Goal: Transaction & Acquisition: Book appointment/travel/reservation

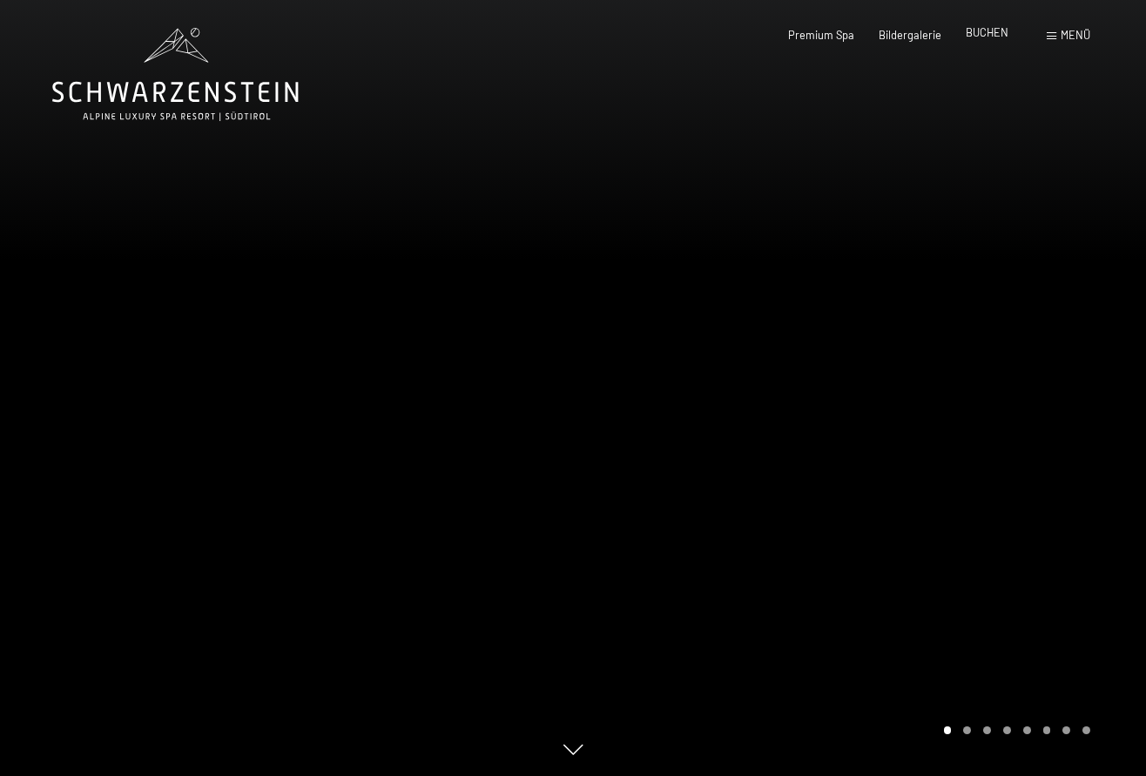
click at [983, 36] on span "BUCHEN" at bounding box center [987, 32] width 43 height 14
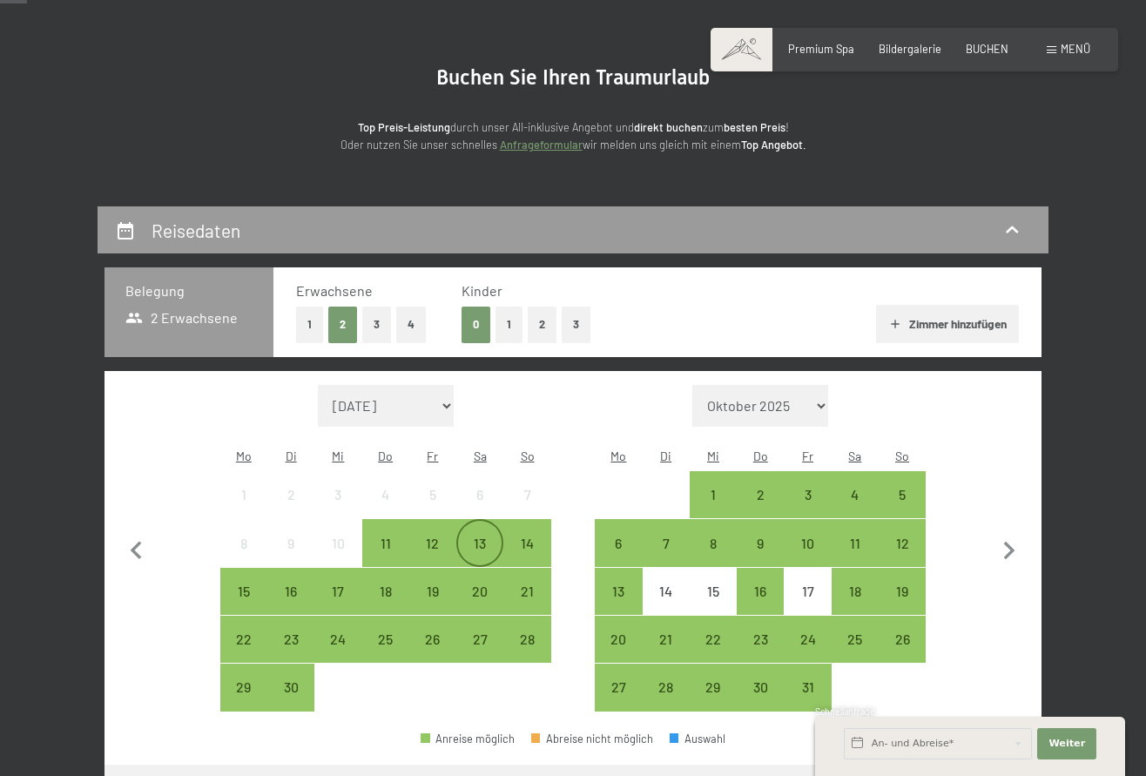
scroll to position [149, 0]
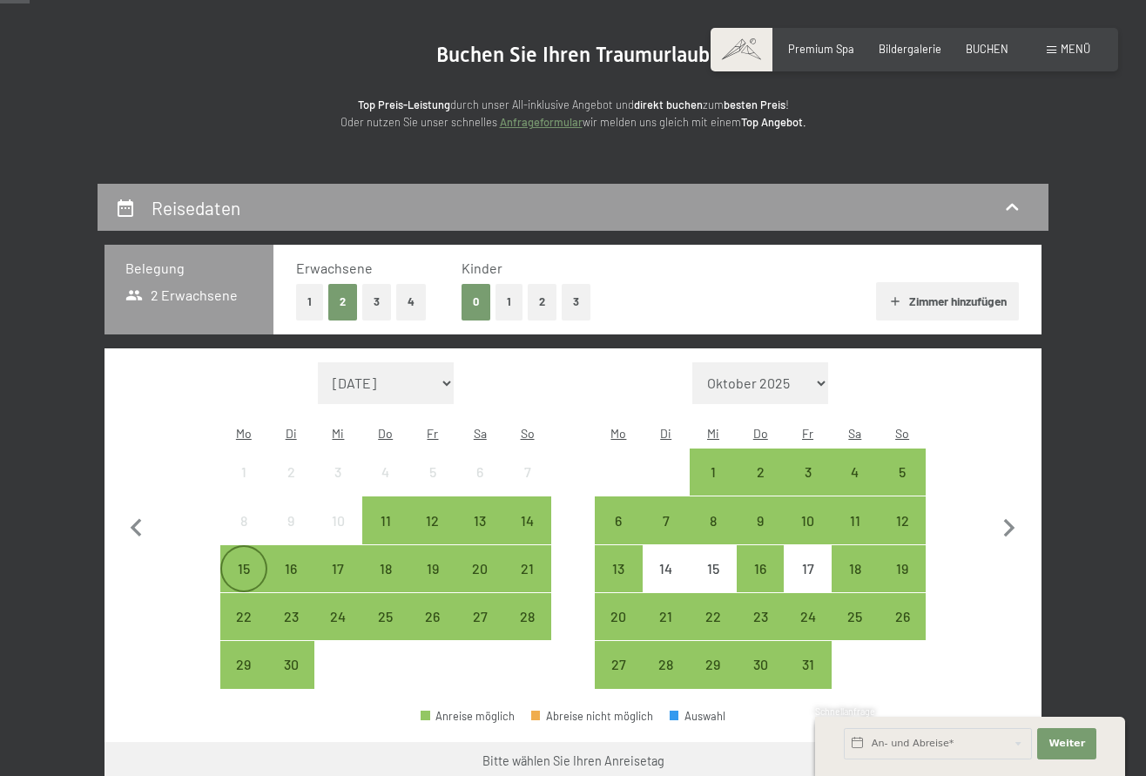
click at [248, 562] on div "15" at bounding box center [244, 584] width 44 height 44
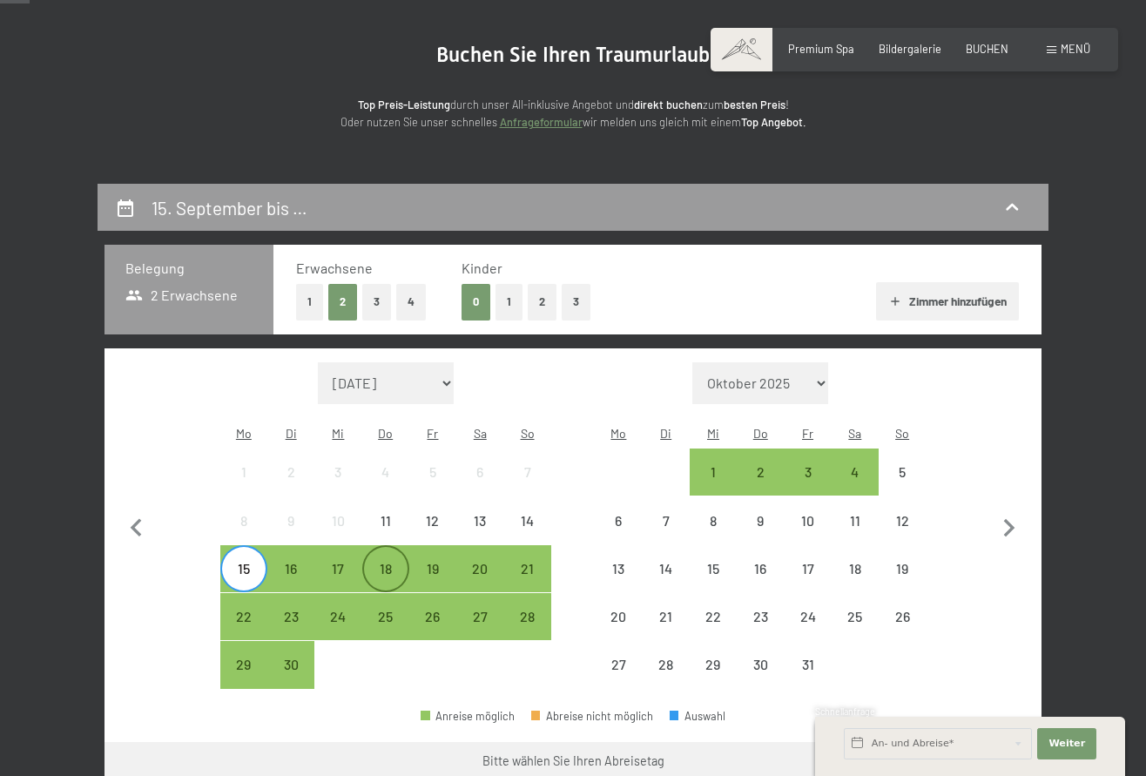
click at [364, 562] on div "18" at bounding box center [386, 584] width 44 height 44
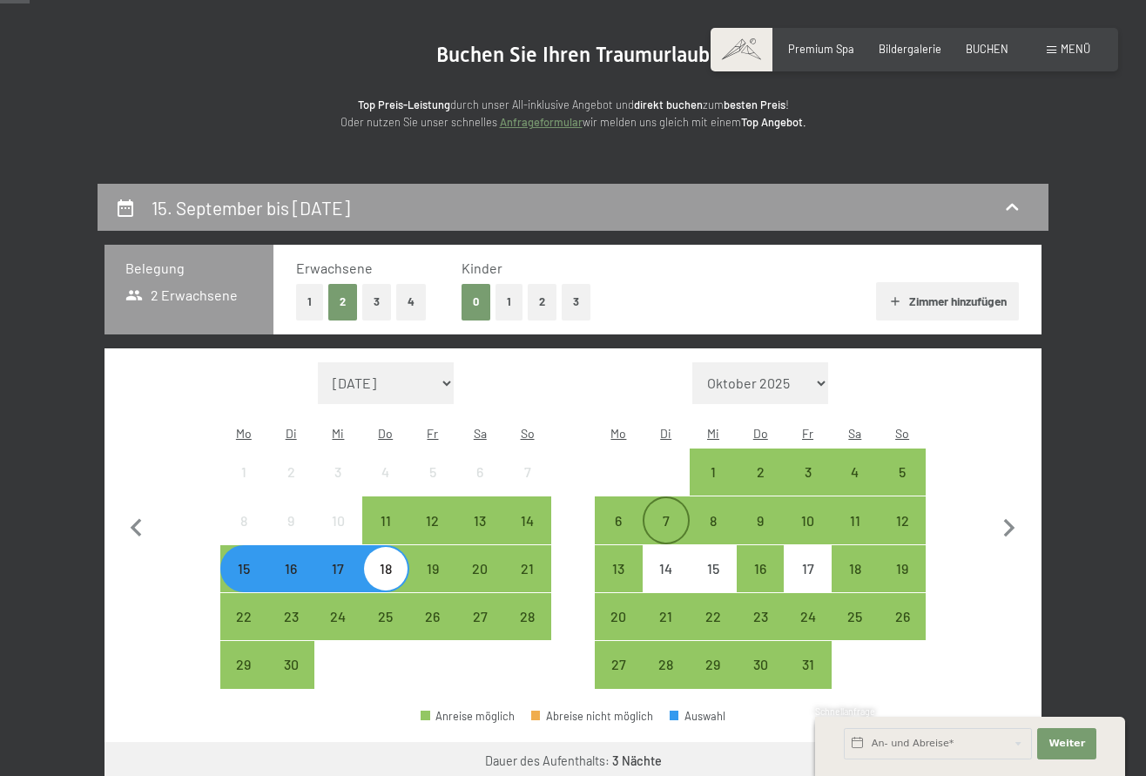
scroll to position [318, 0]
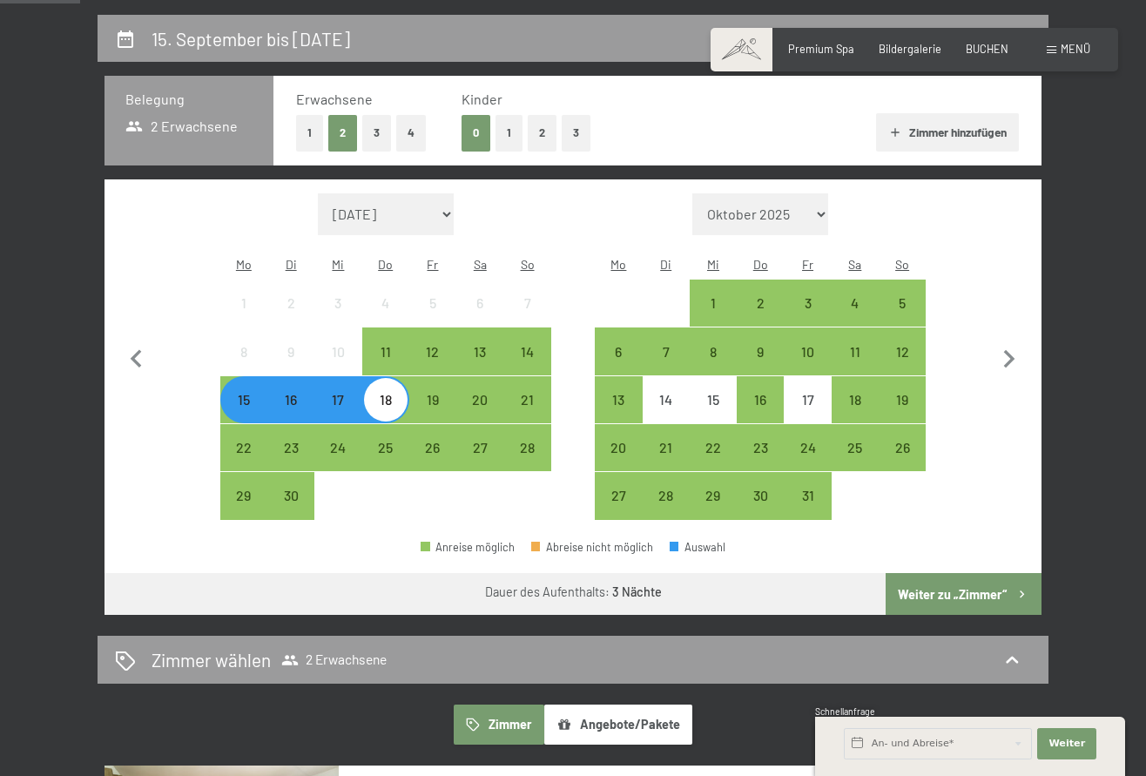
click at [921, 573] on button "Weiter zu „Zimmer“" at bounding box center [964, 594] width 156 height 42
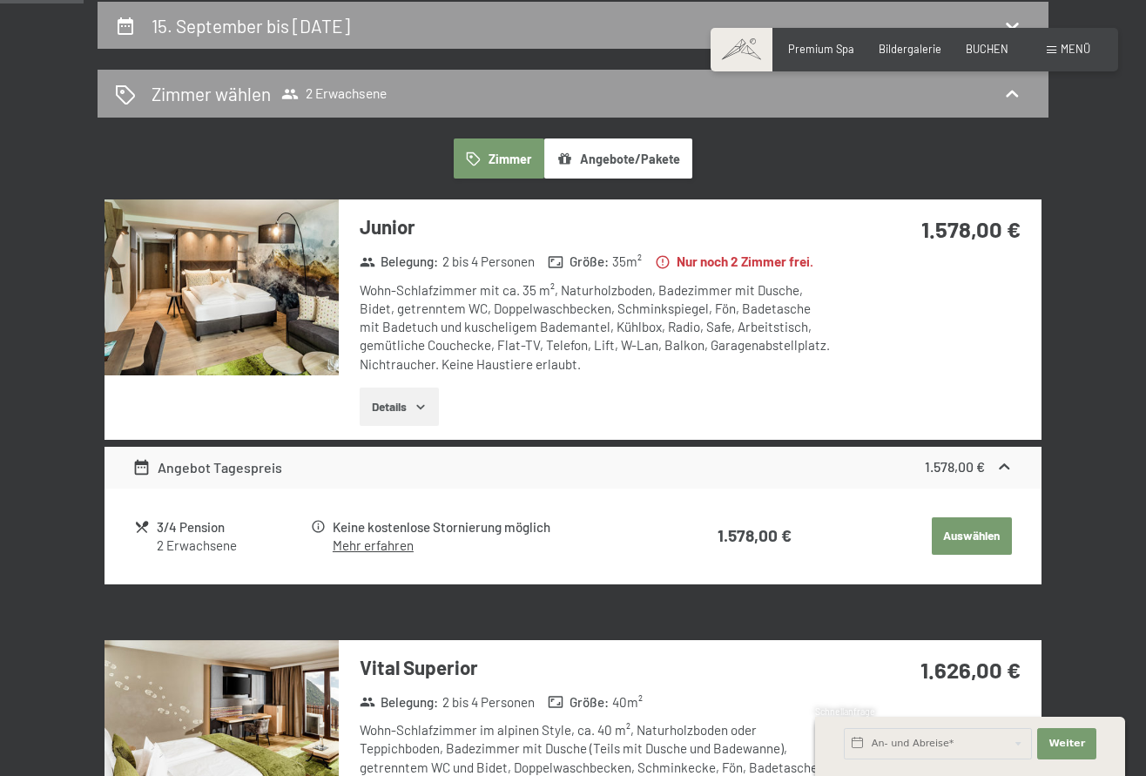
scroll to position [342, 0]
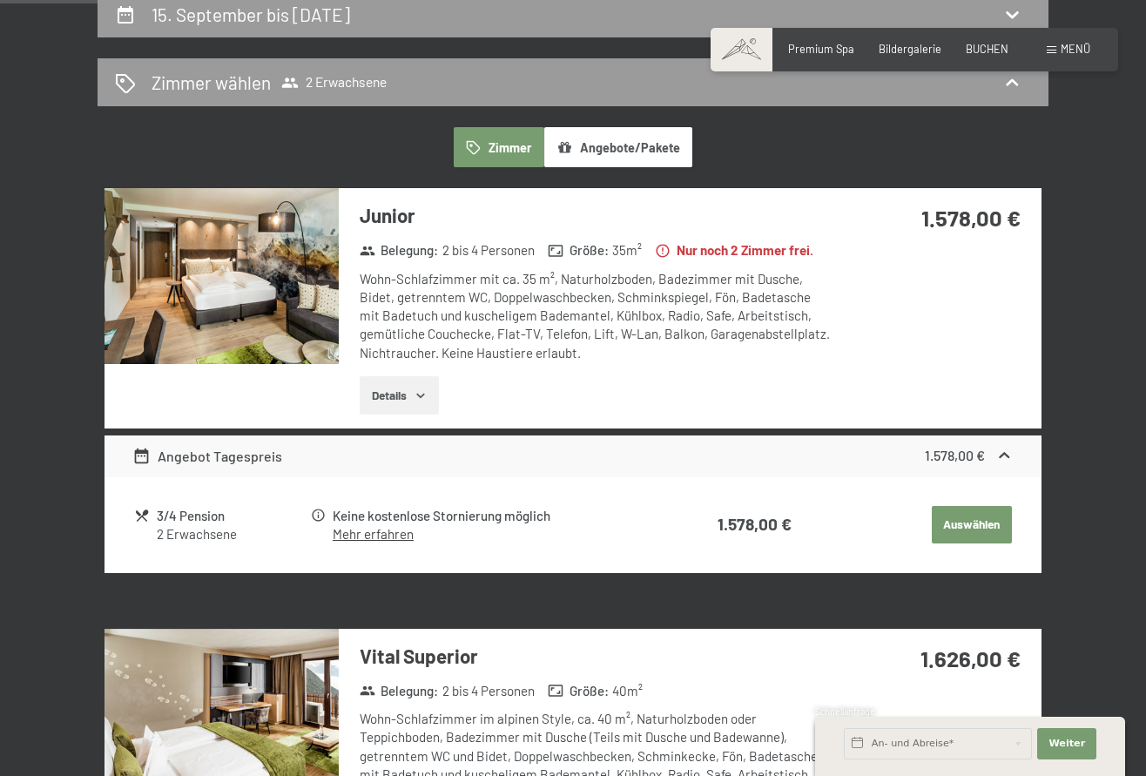
click at [241, 307] on img at bounding box center [222, 276] width 234 height 176
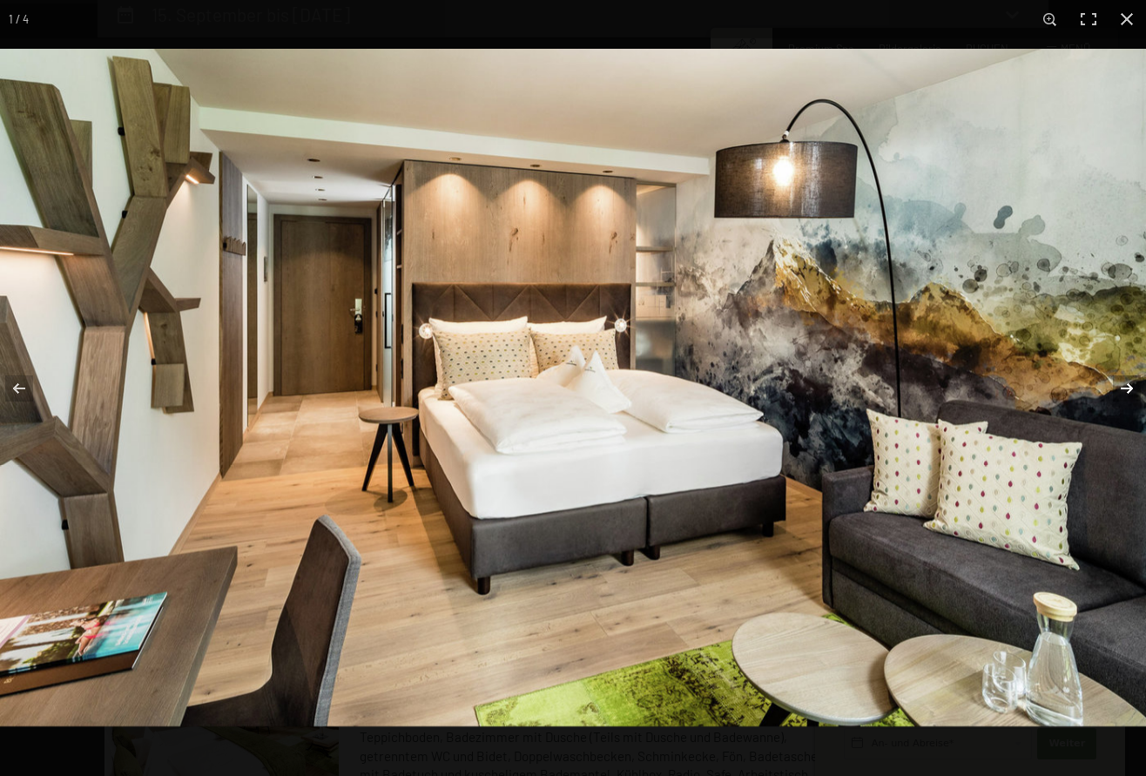
click at [1121, 390] on button "button" at bounding box center [1115, 388] width 61 height 87
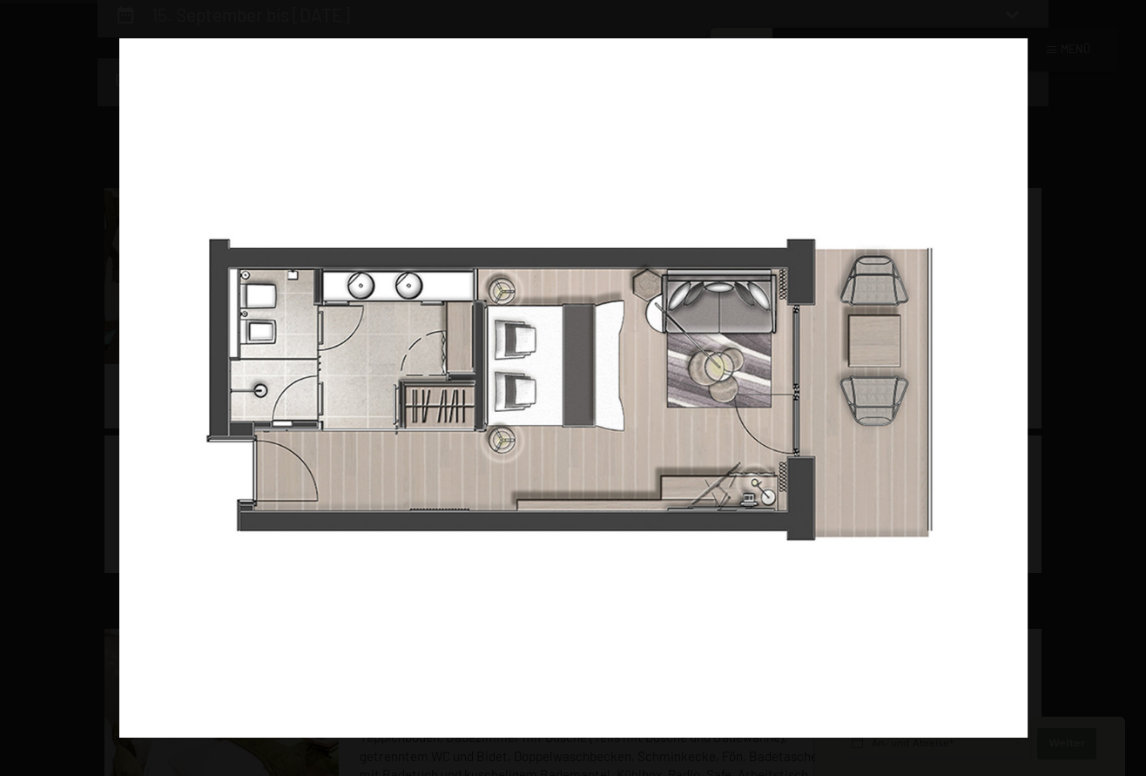
click at [1121, 390] on button "button" at bounding box center [1115, 388] width 61 height 87
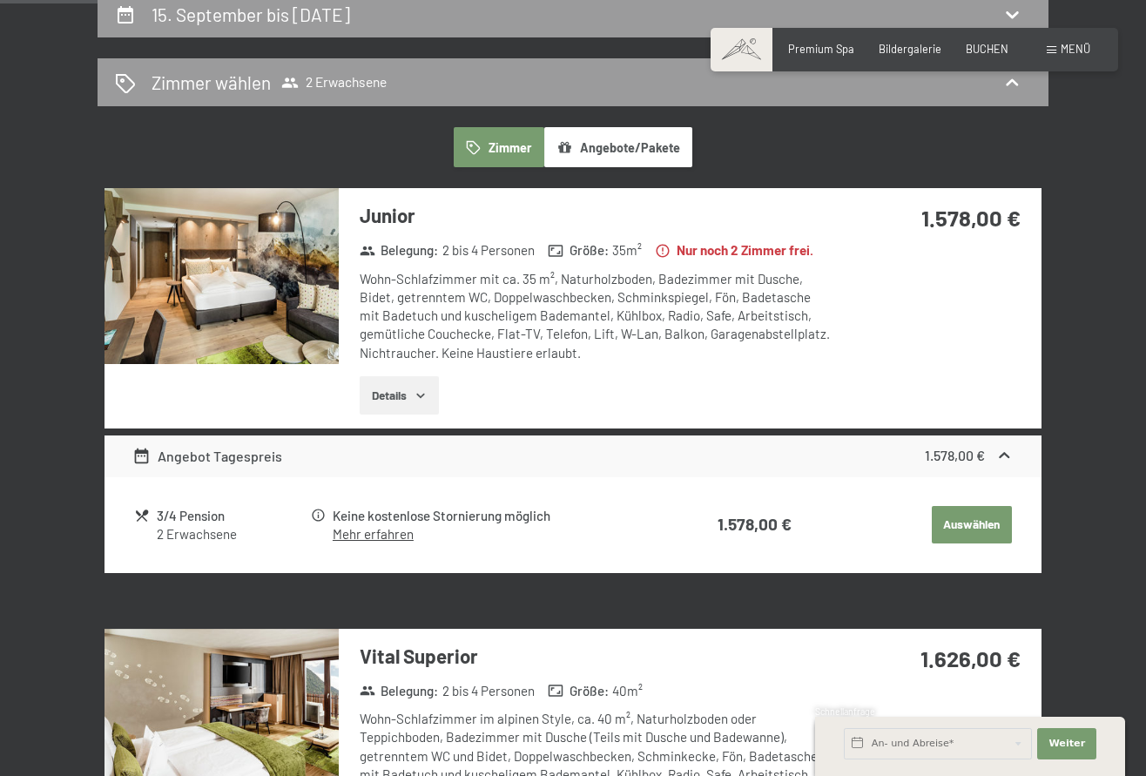
click at [0, 0] on button "button" at bounding box center [0, 0] width 0 height 0
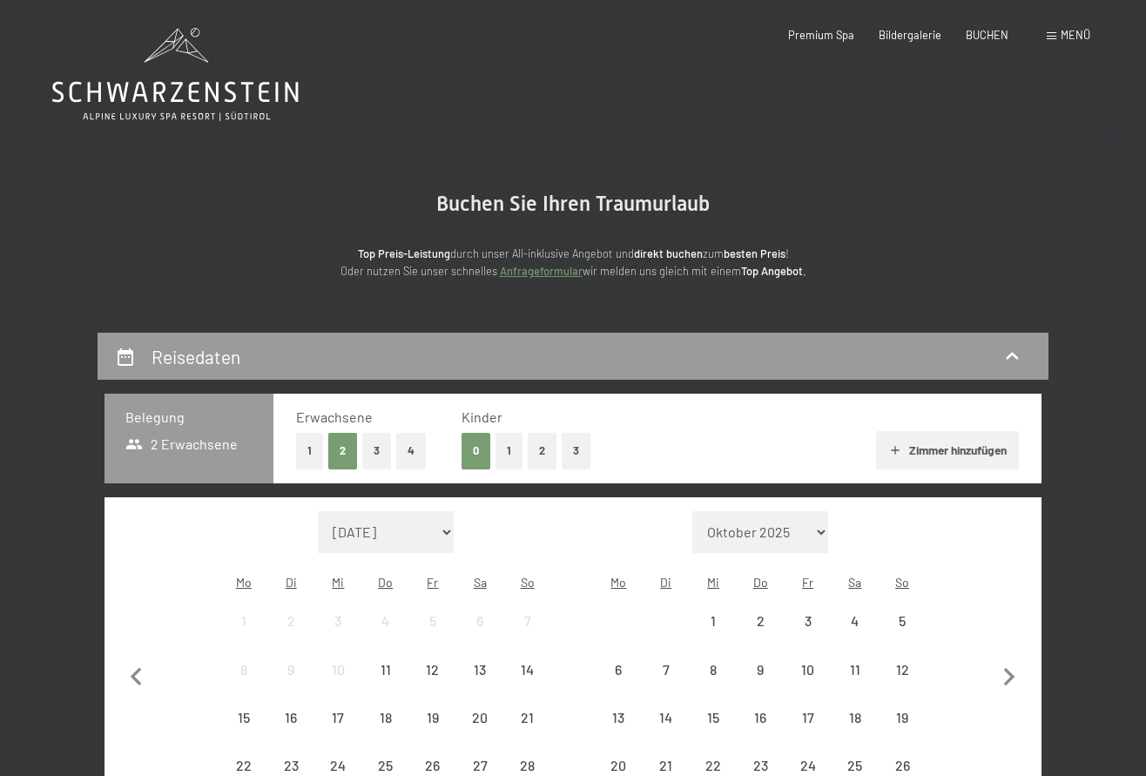
scroll to position [254, 0]
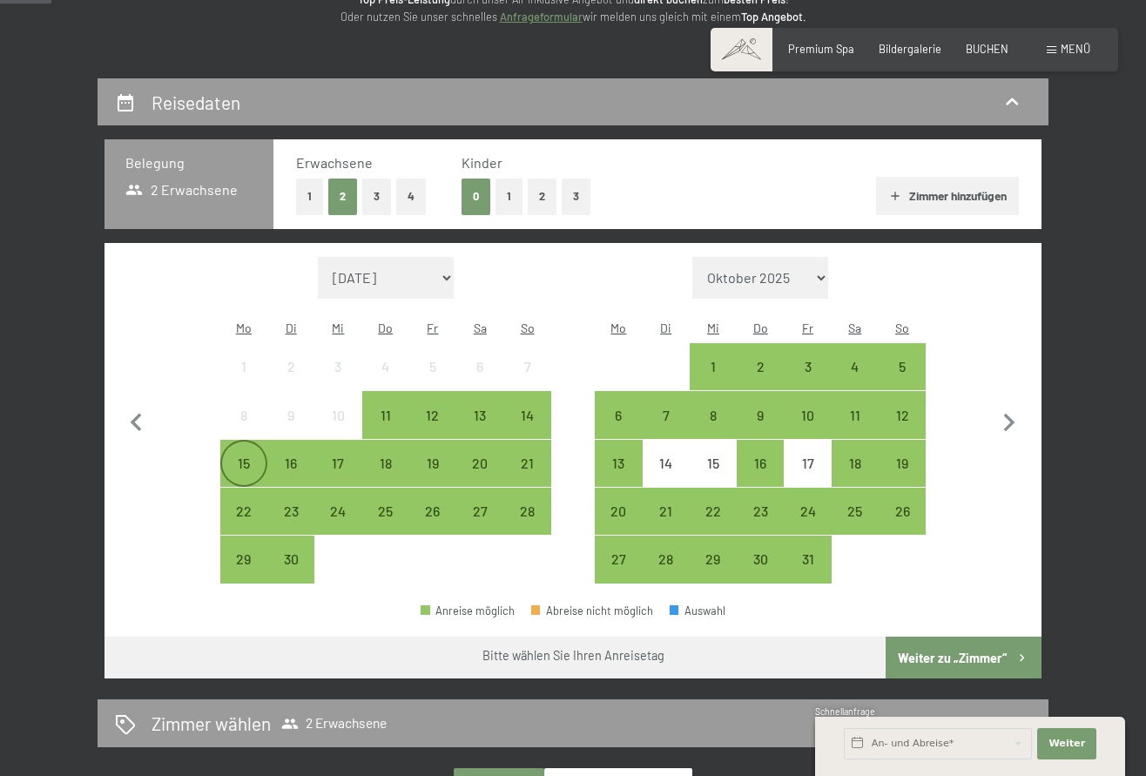
click at [238, 456] on div "15" at bounding box center [244, 478] width 44 height 44
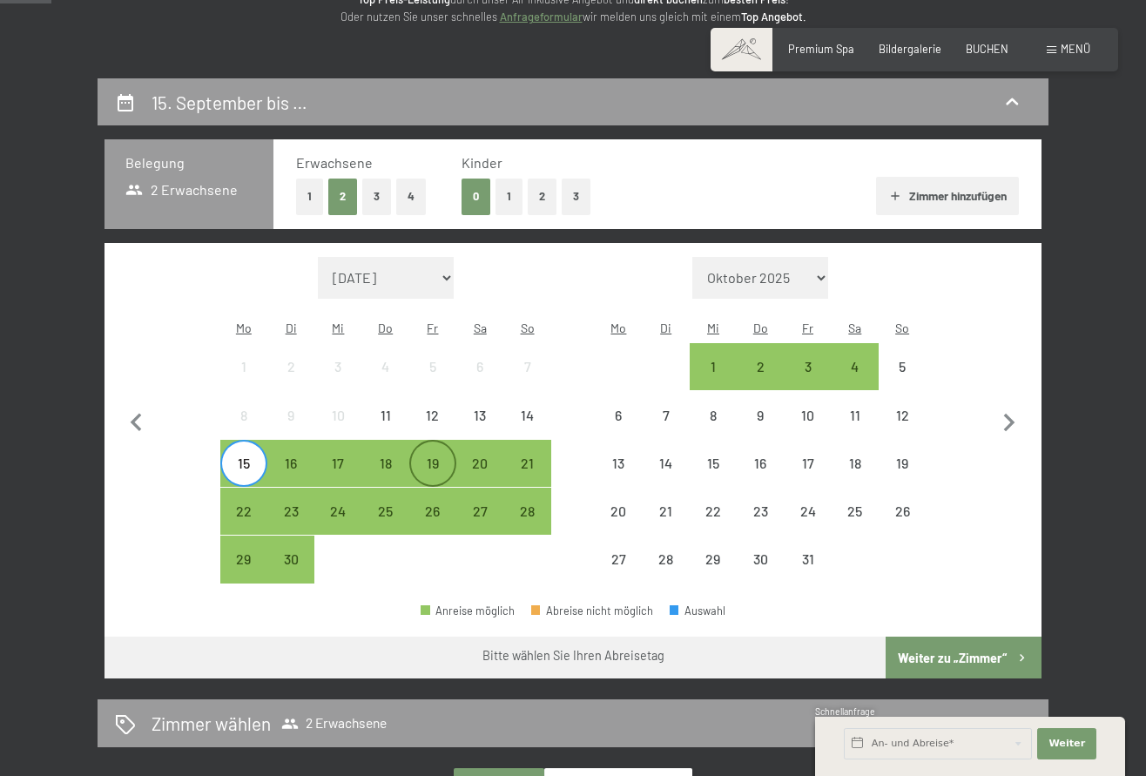
drag, startPoint x: 376, startPoint y: 440, endPoint x: 454, endPoint y: 456, distance: 79.1
click at [376, 456] on div "18" at bounding box center [386, 478] width 44 height 44
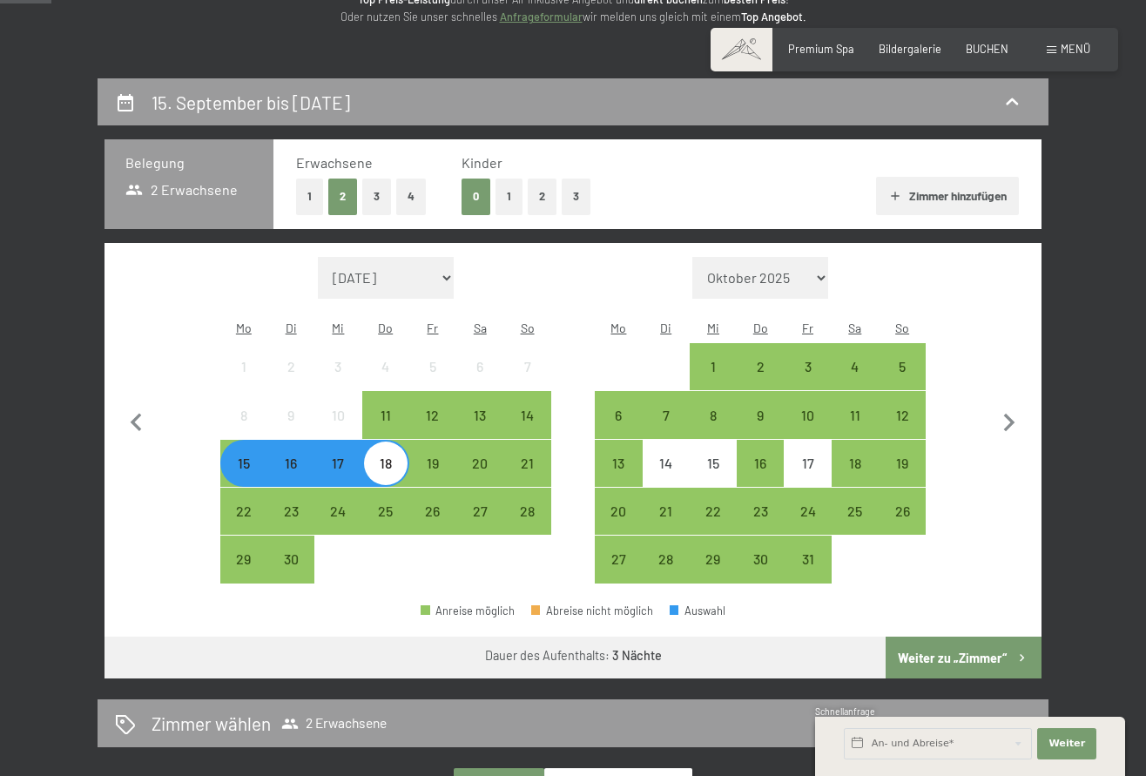
click at [956, 637] on button "Weiter zu „Zimmer“" at bounding box center [964, 658] width 156 height 42
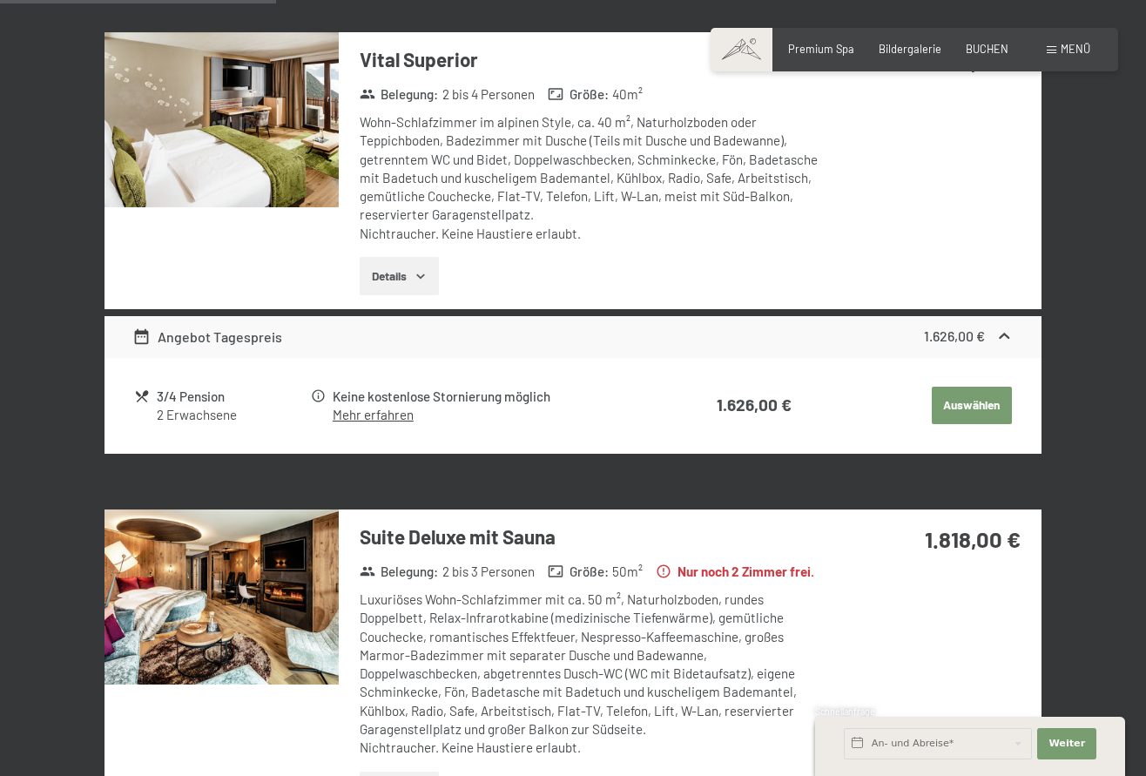
scroll to position [949, 0]
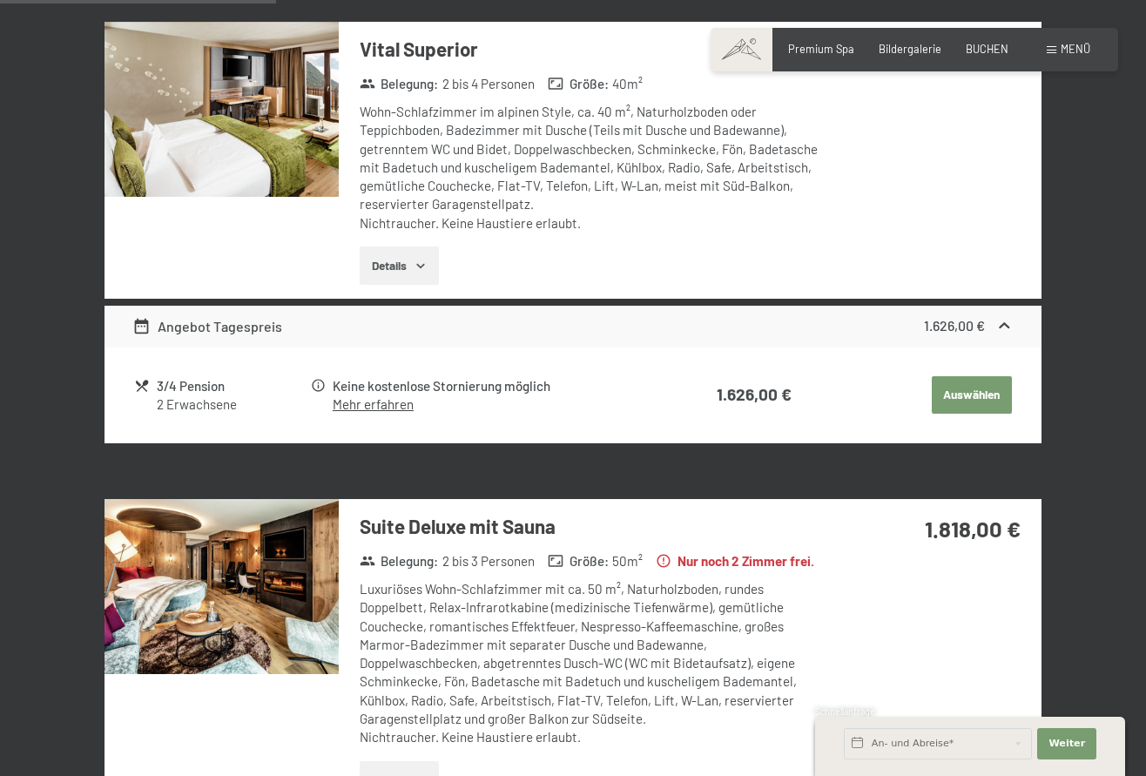
click at [212, 651] on img at bounding box center [222, 587] width 234 height 176
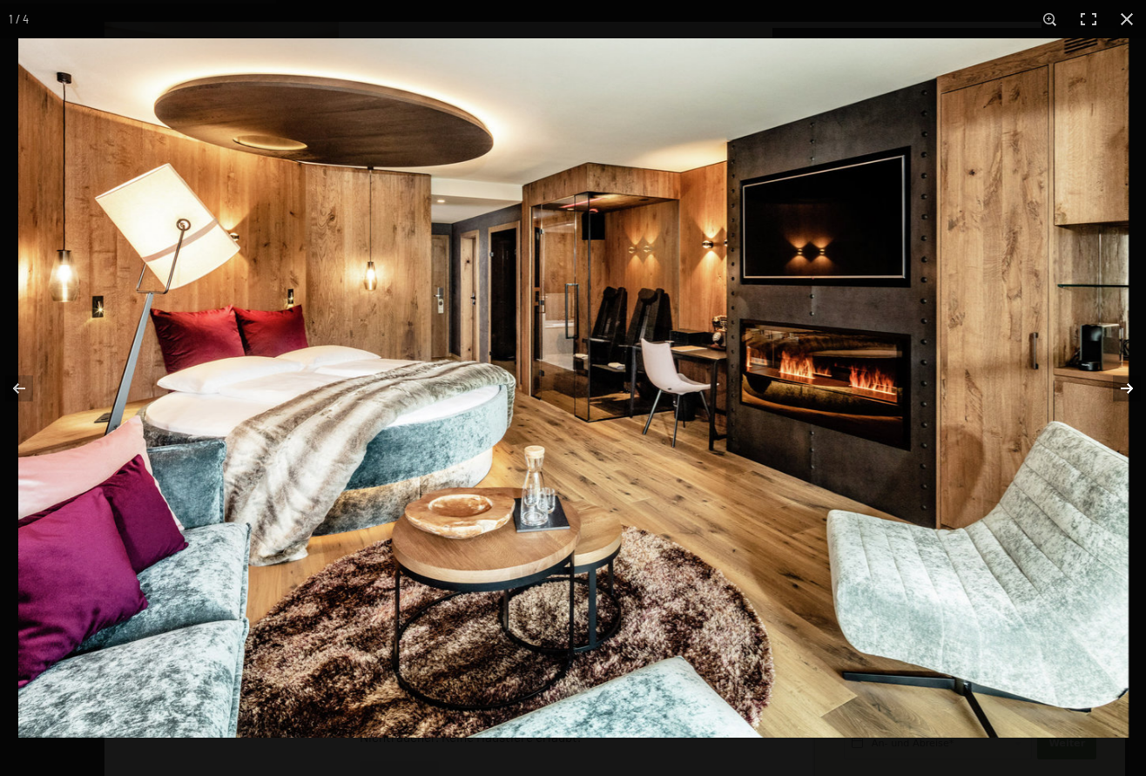
click at [1124, 384] on button "button" at bounding box center [1115, 388] width 61 height 87
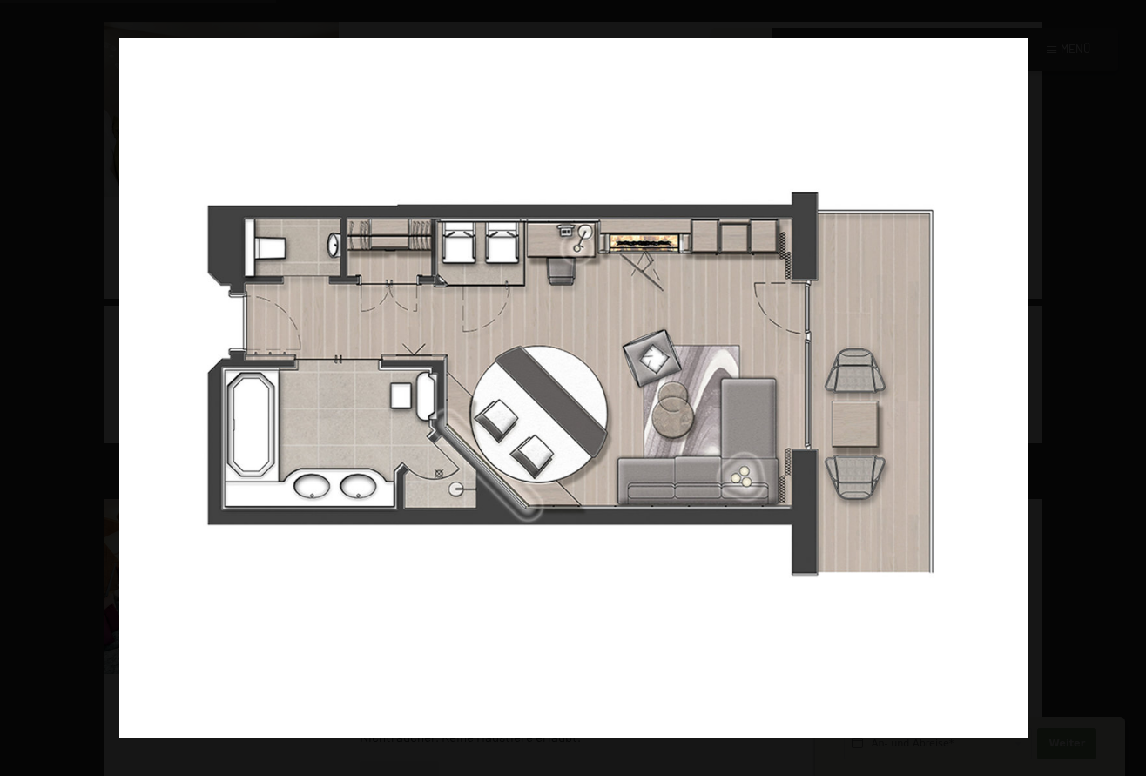
click at [1124, 384] on button "button" at bounding box center [1115, 388] width 61 height 87
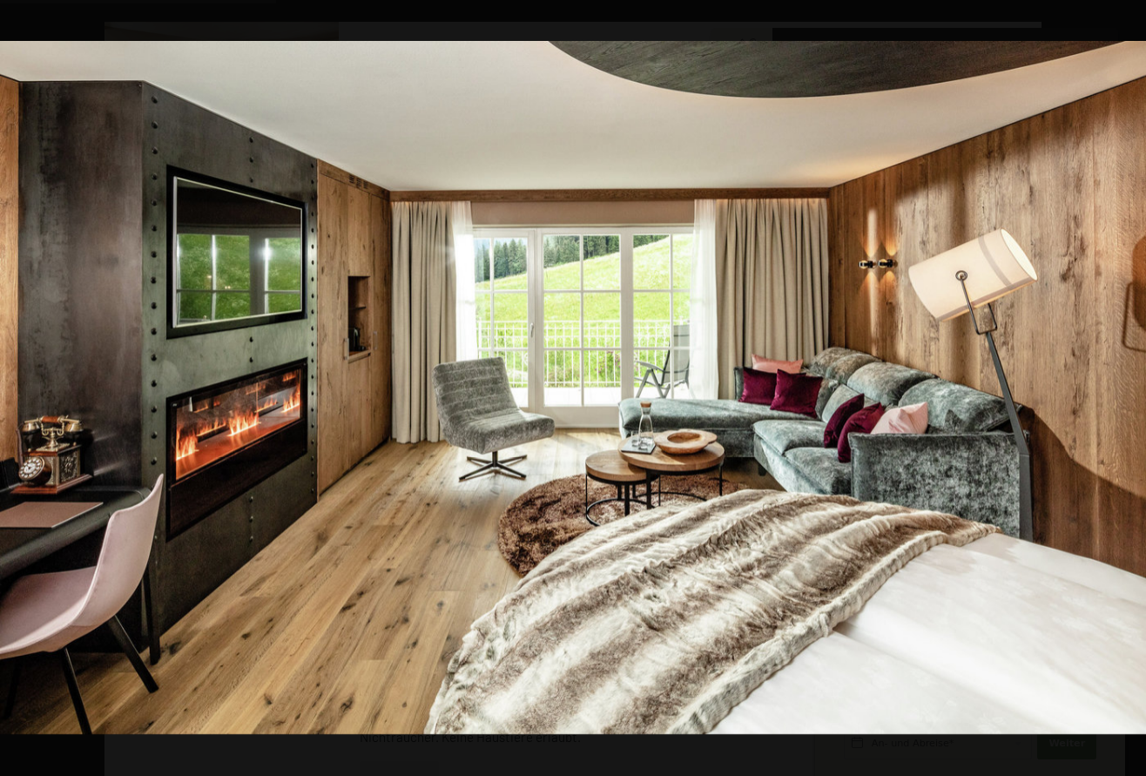
click at [1124, 384] on button "button" at bounding box center [1115, 388] width 61 height 87
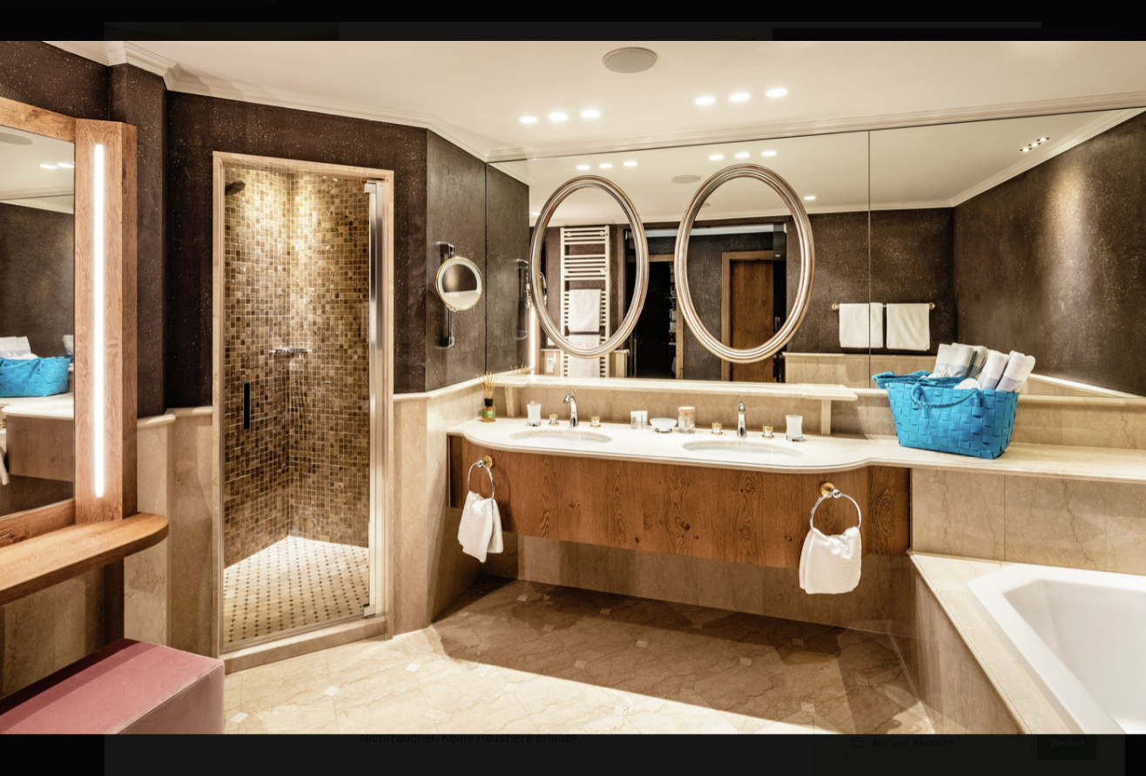
click at [1124, 384] on button "button" at bounding box center [1115, 388] width 61 height 87
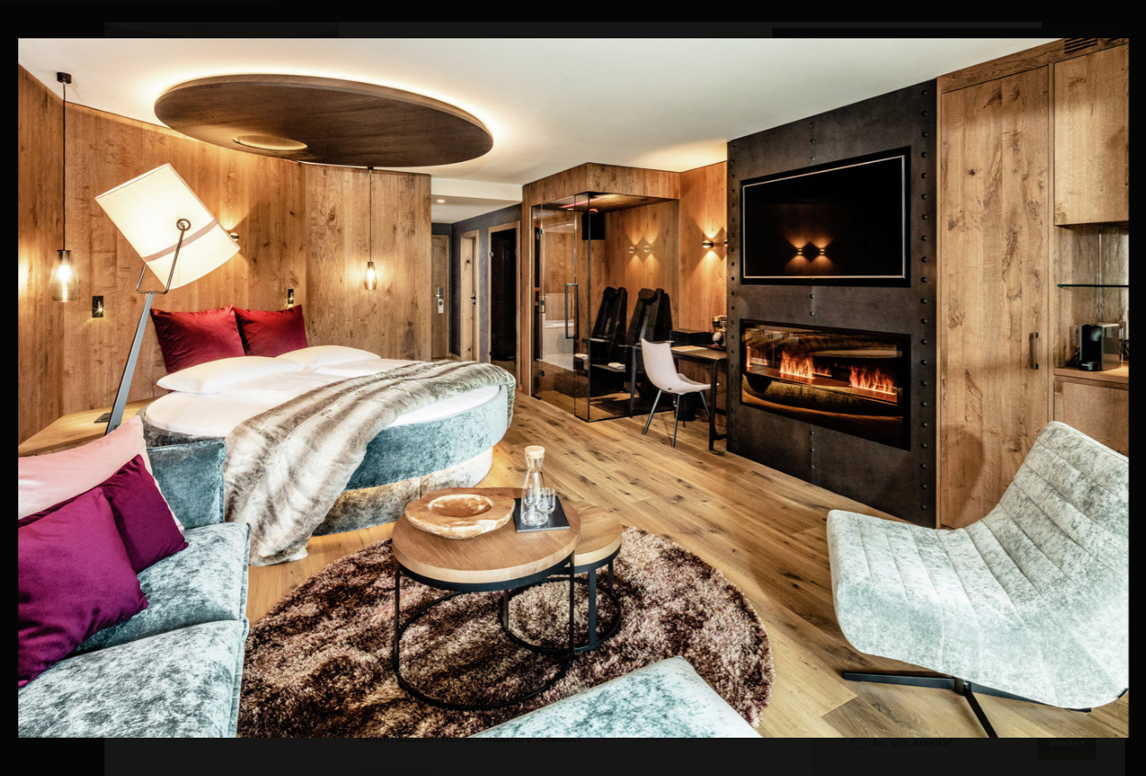
click at [1124, 384] on button "button" at bounding box center [1115, 388] width 61 height 87
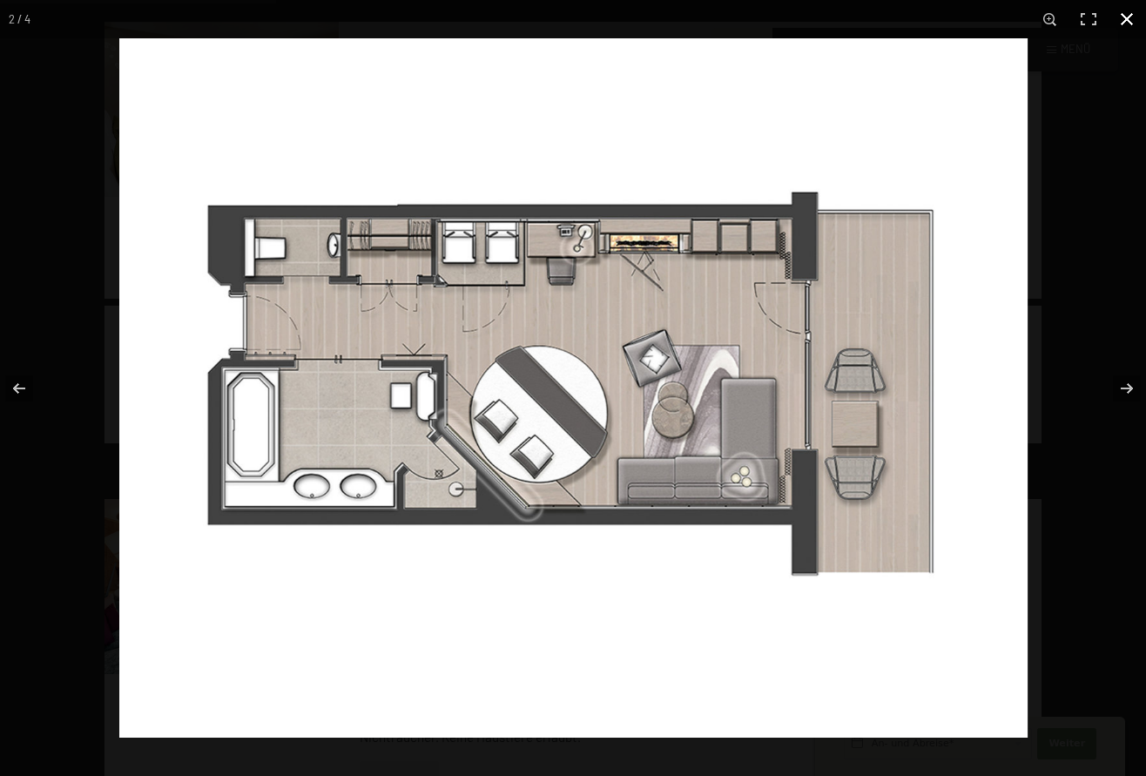
click at [1132, 24] on button "button" at bounding box center [1127, 19] width 38 height 38
